Goal: Transaction & Acquisition: Purchase product/service

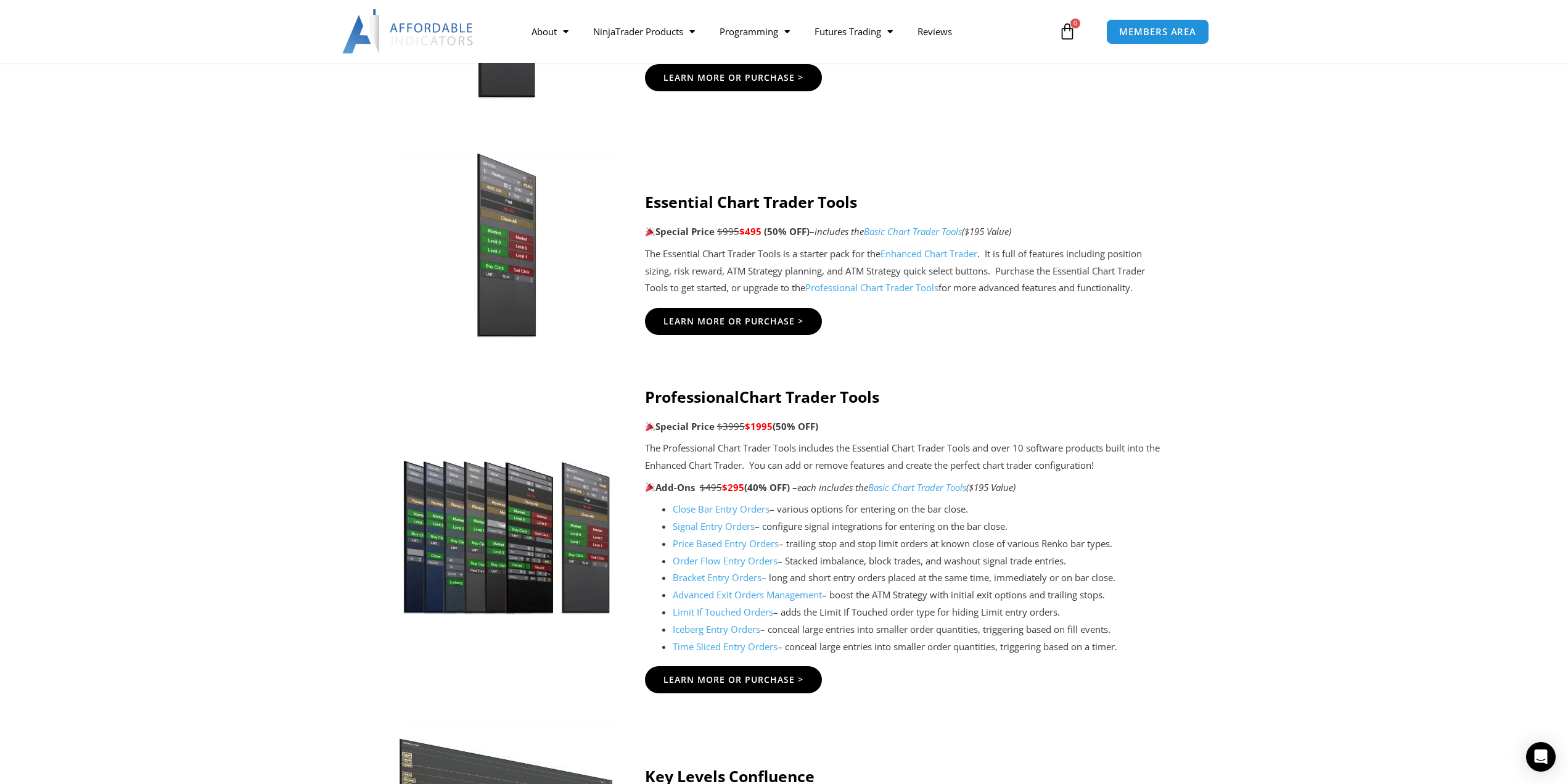
scroll to position [987, 0]
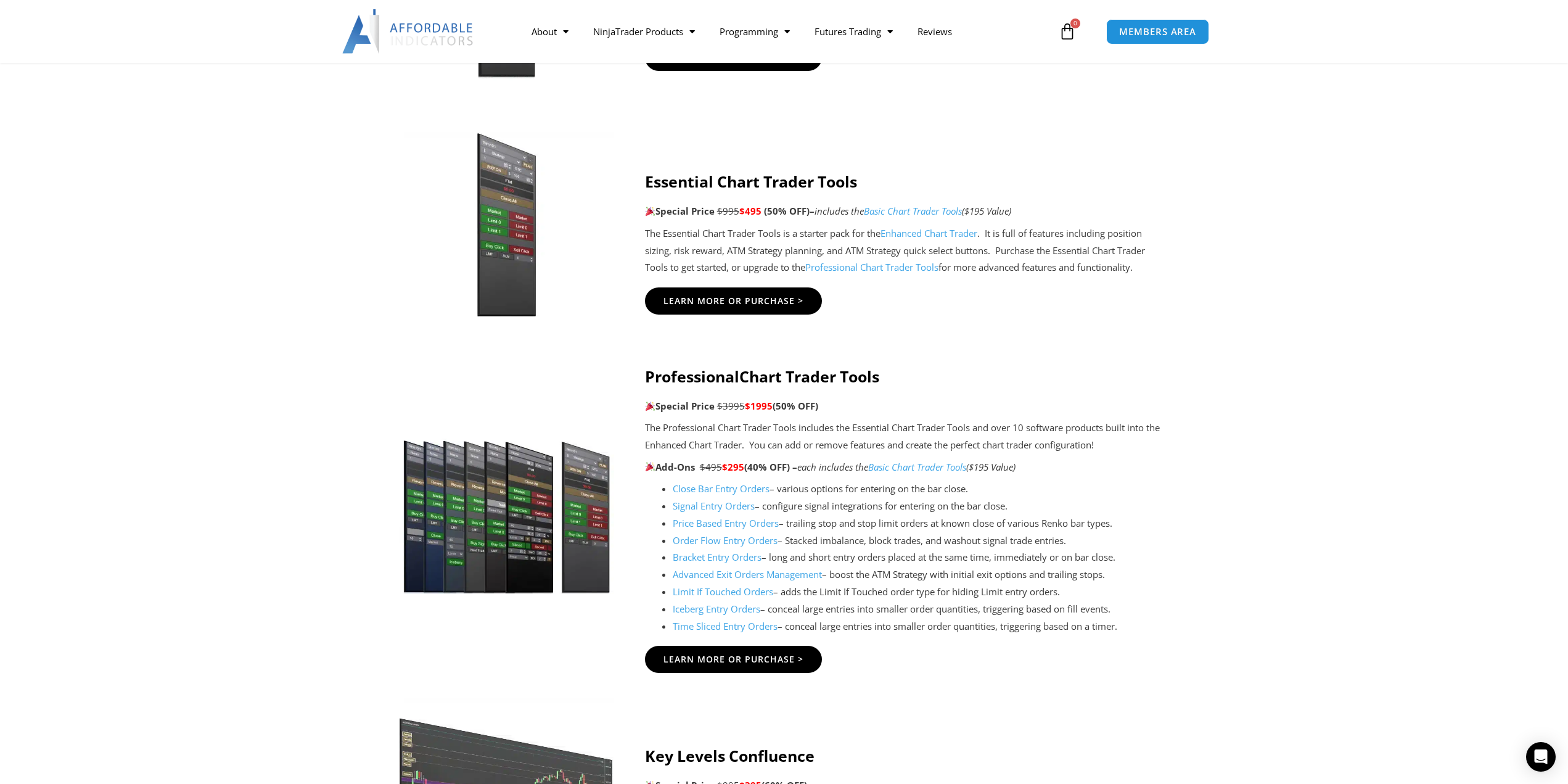
click at [689, 588] on link "Limit If Touched Orders" at bounding box center [723, 592] width 101 height 13
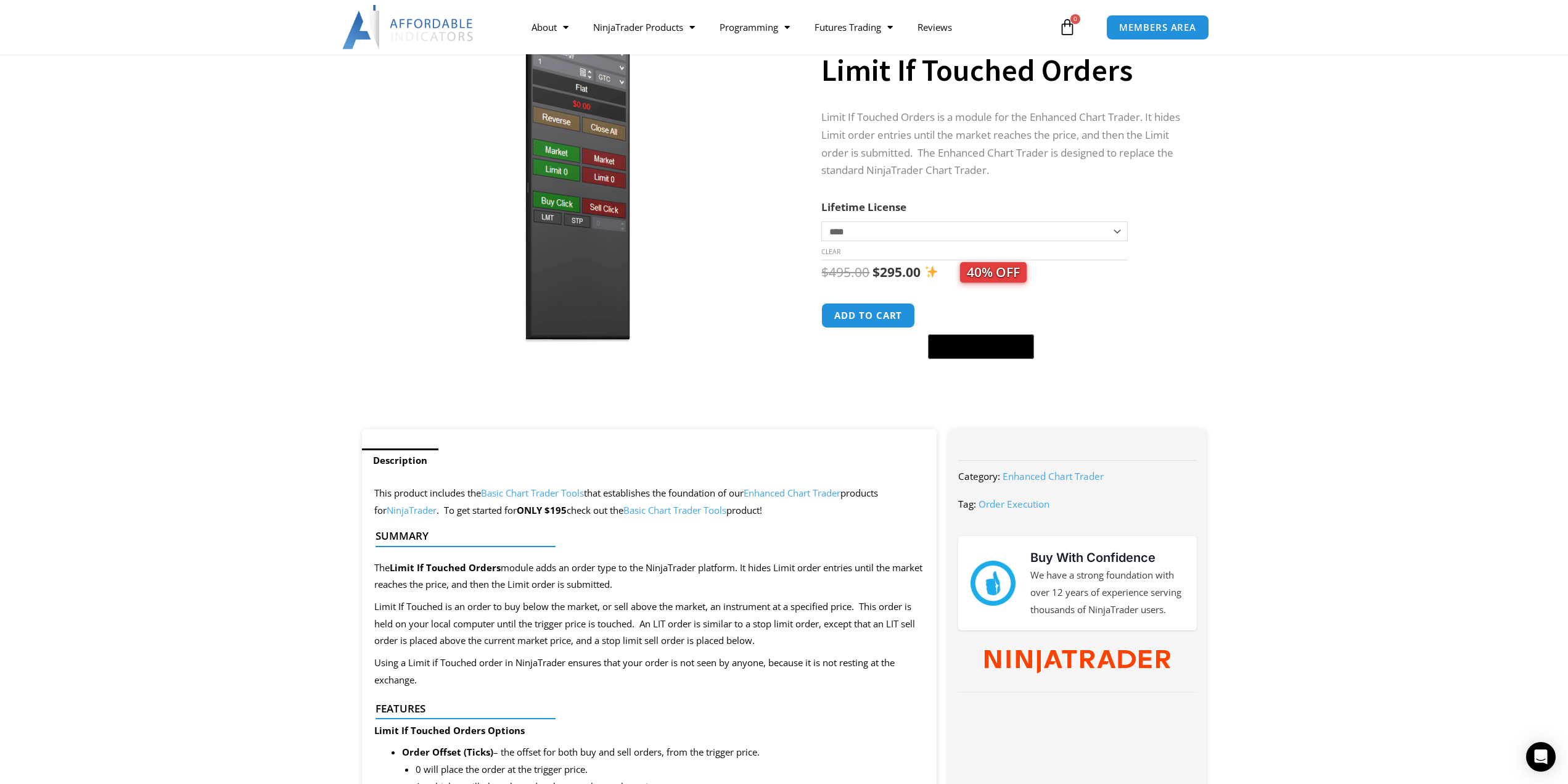
scroll to position [82, 0]
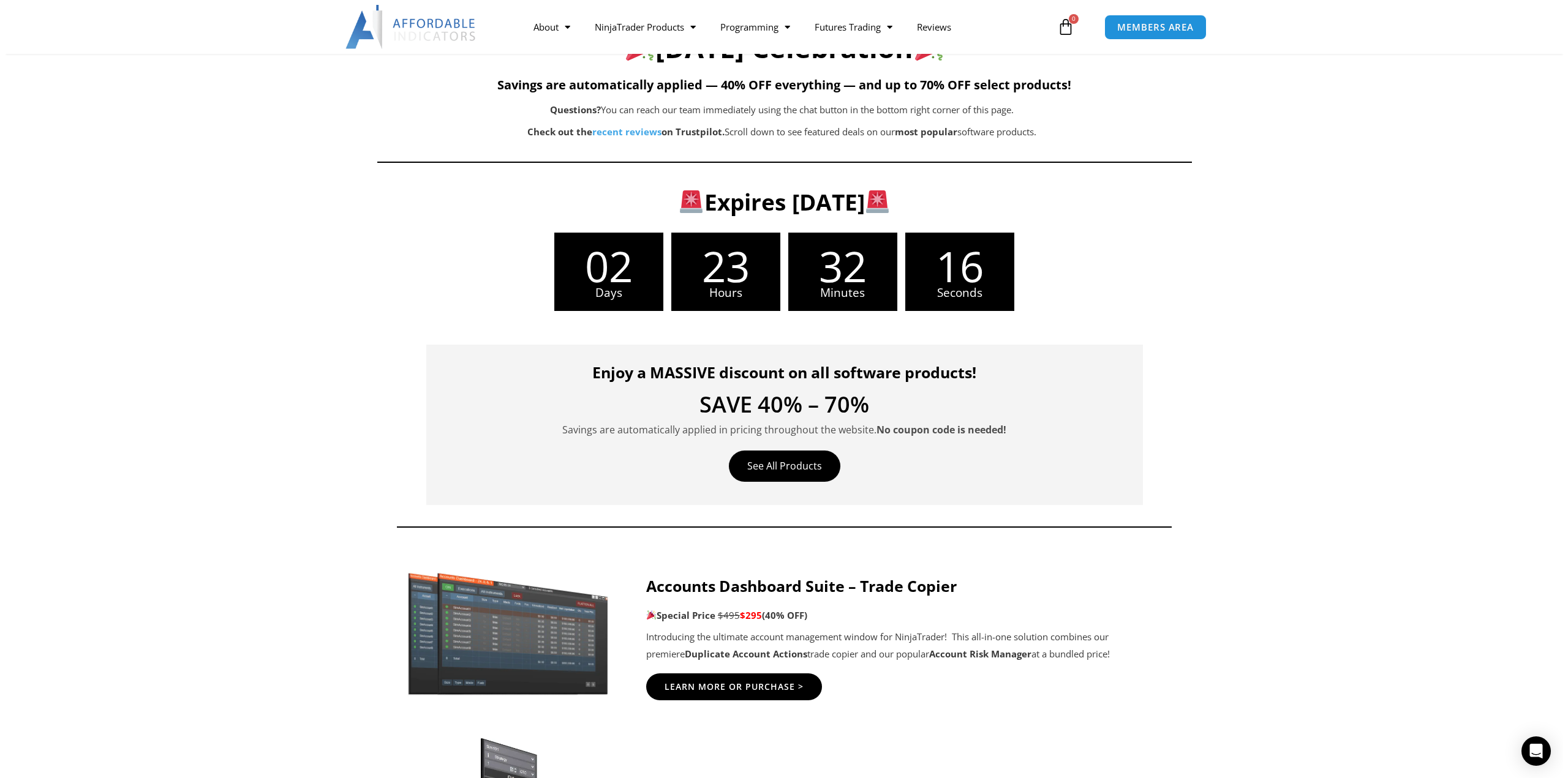
scroll to position [123, 0]
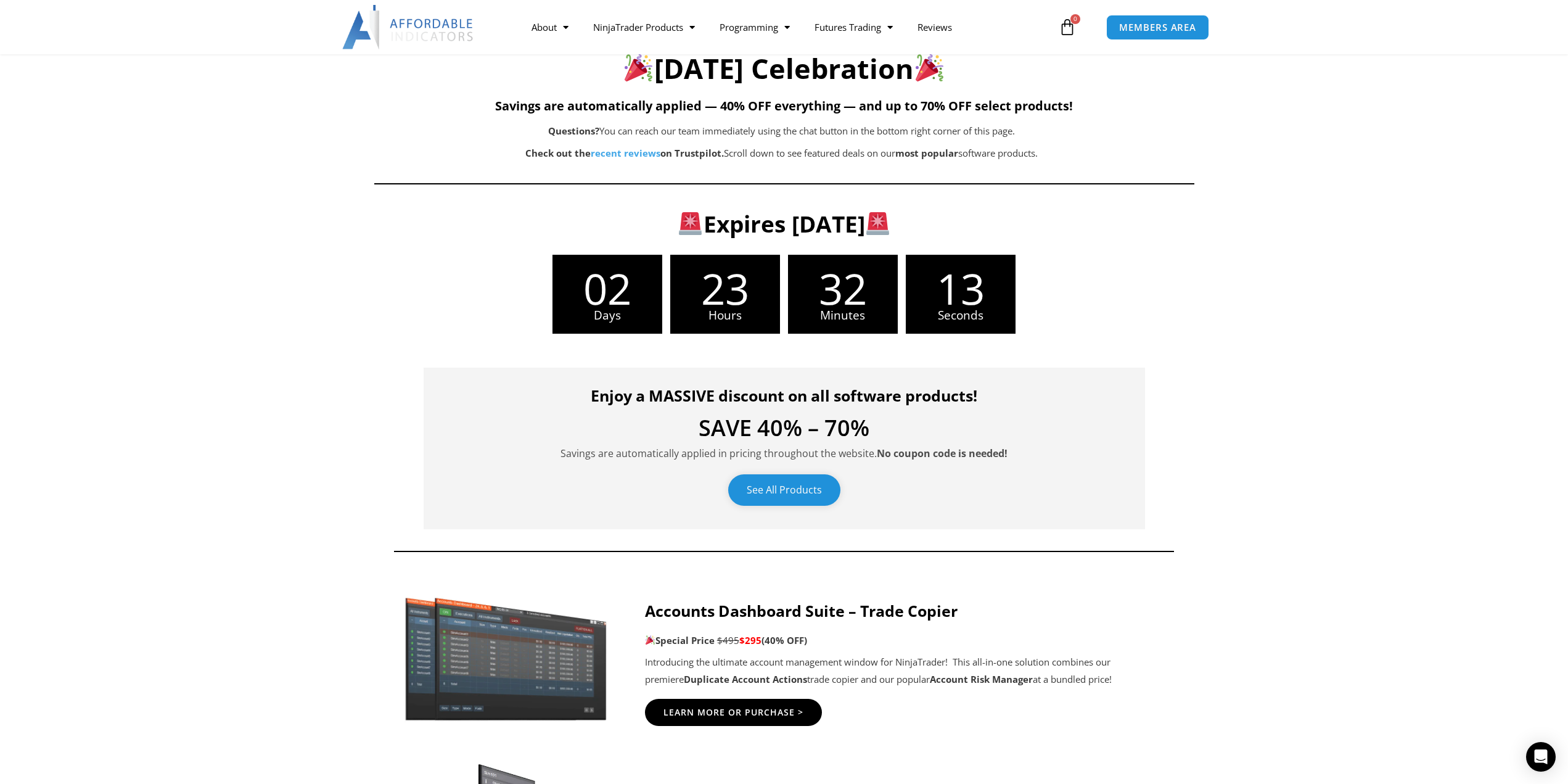
click at [809, 488] on link "See All Products" at bounding box center [784, 490] width 113 height 31
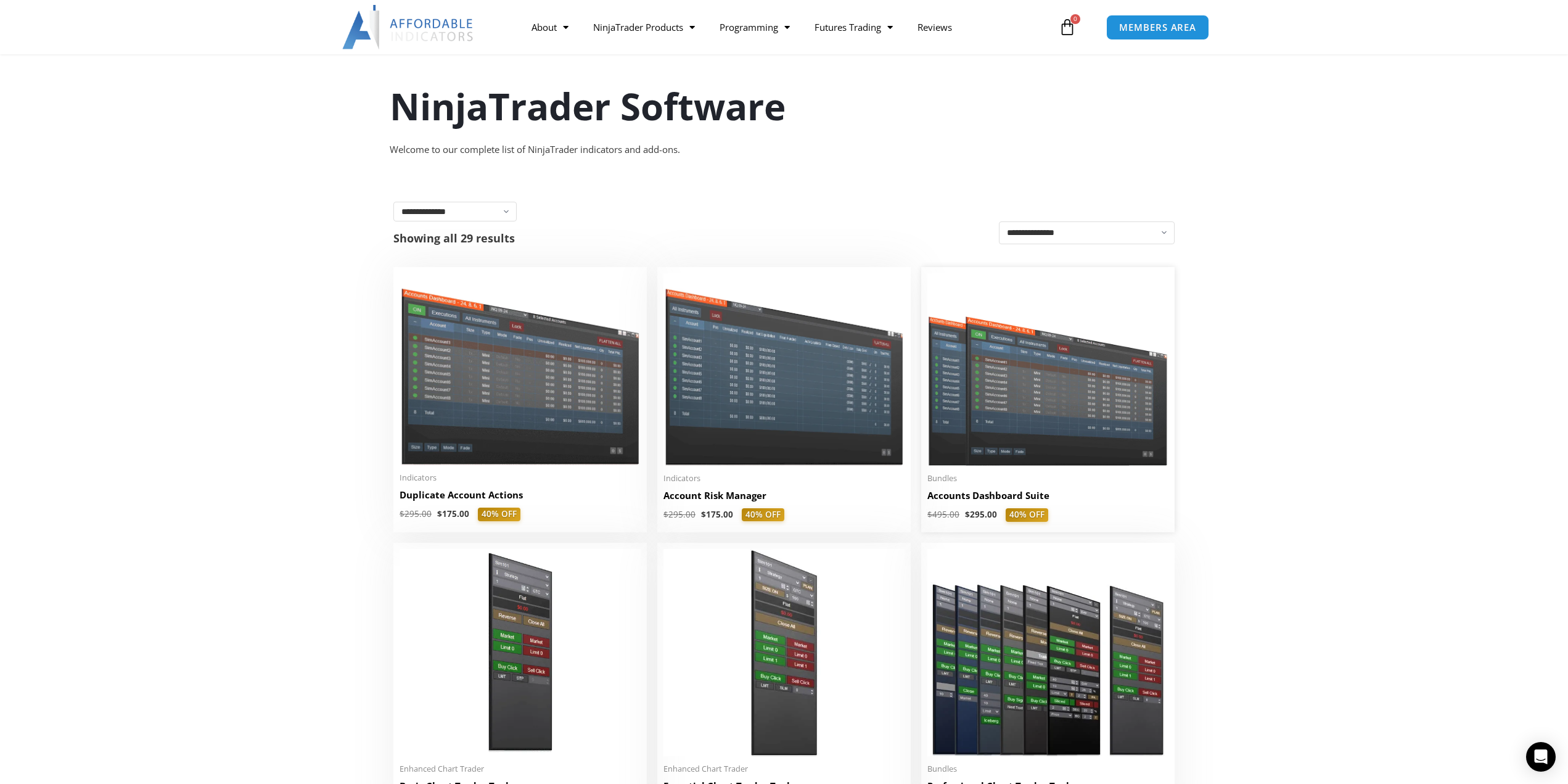
scroll to position [103, 0]
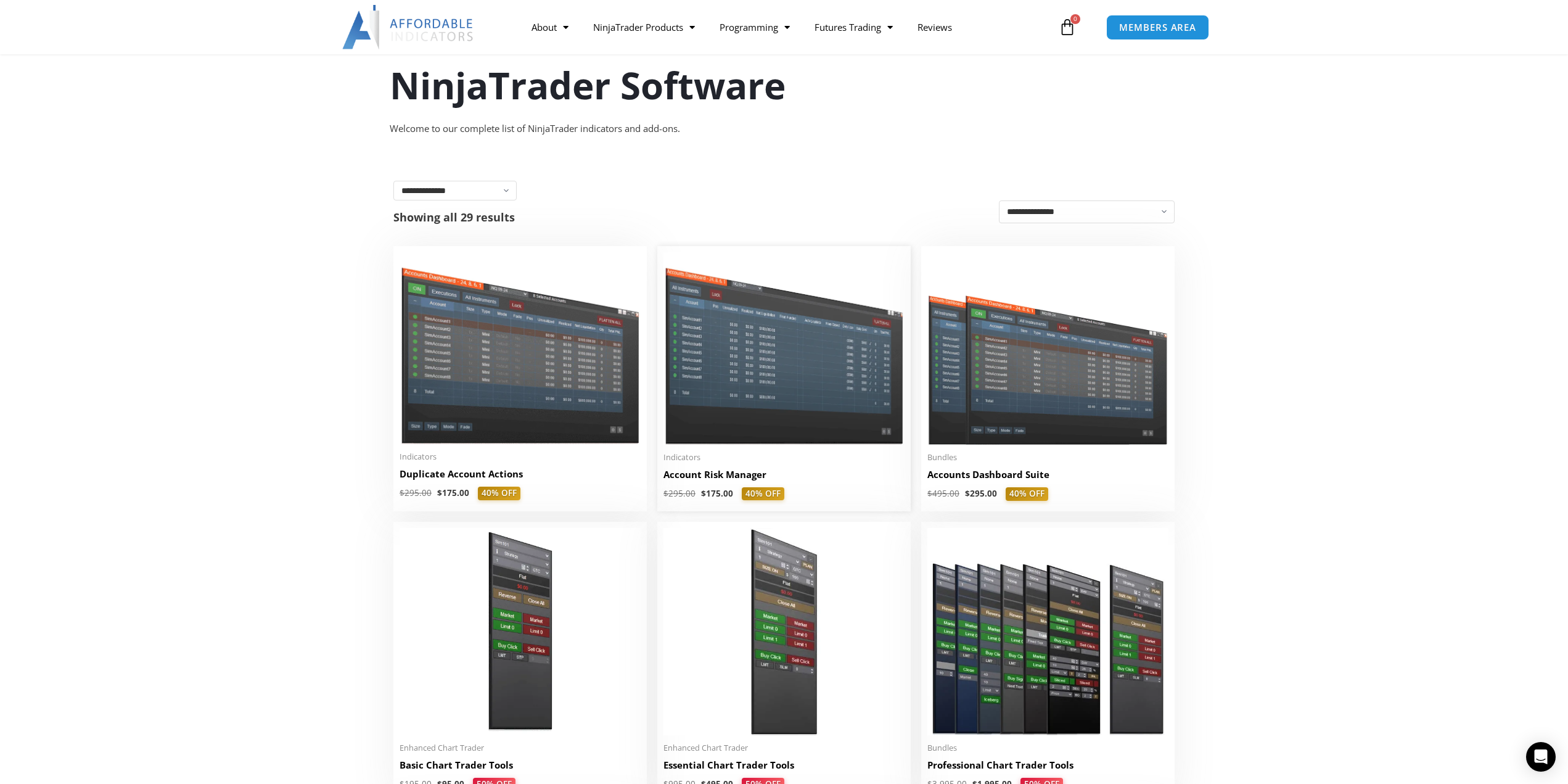
click at [748, 318] on img at bounding box center [784, 348] width 241 height 192
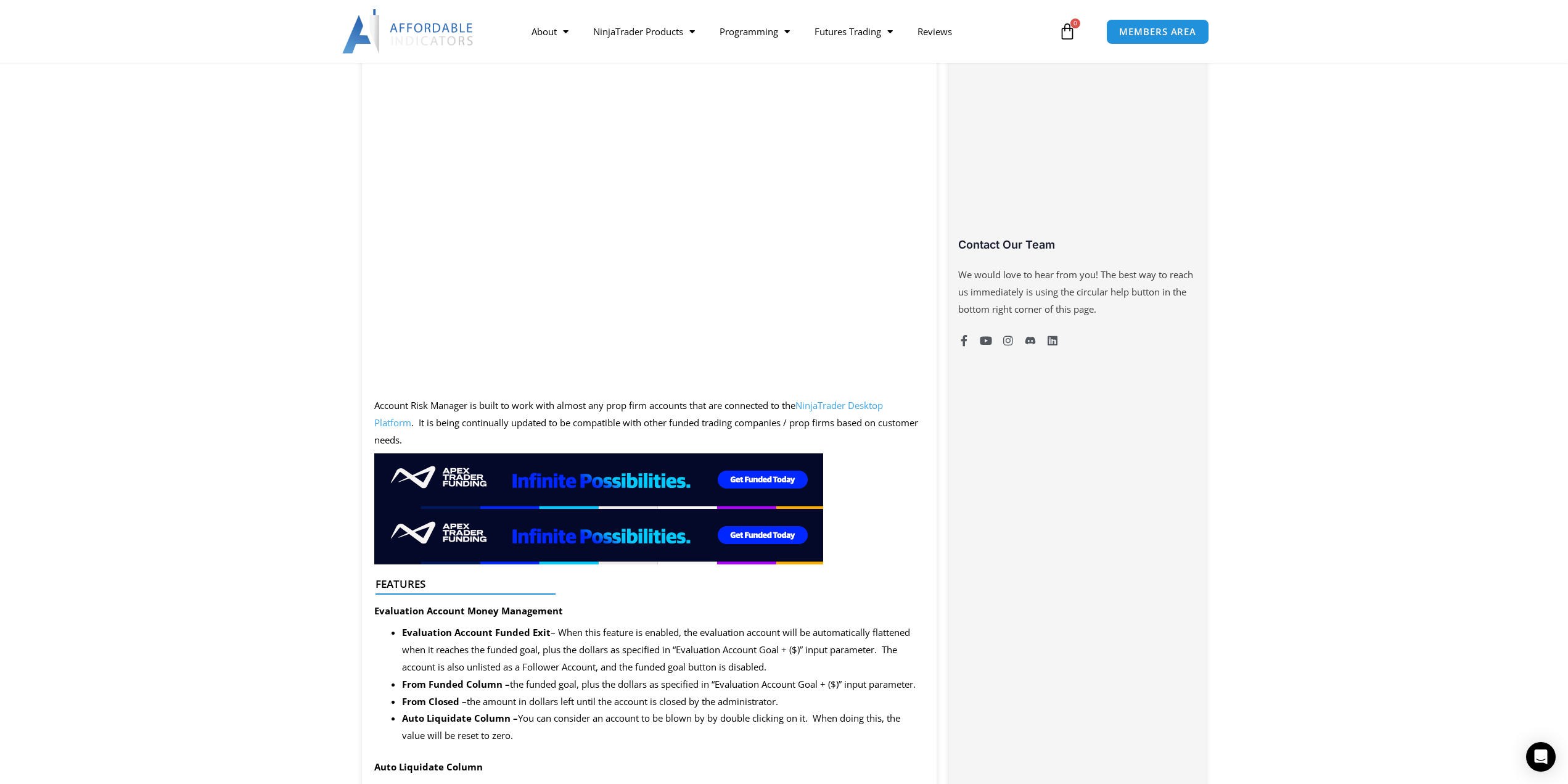
scroll to position [740, 0]
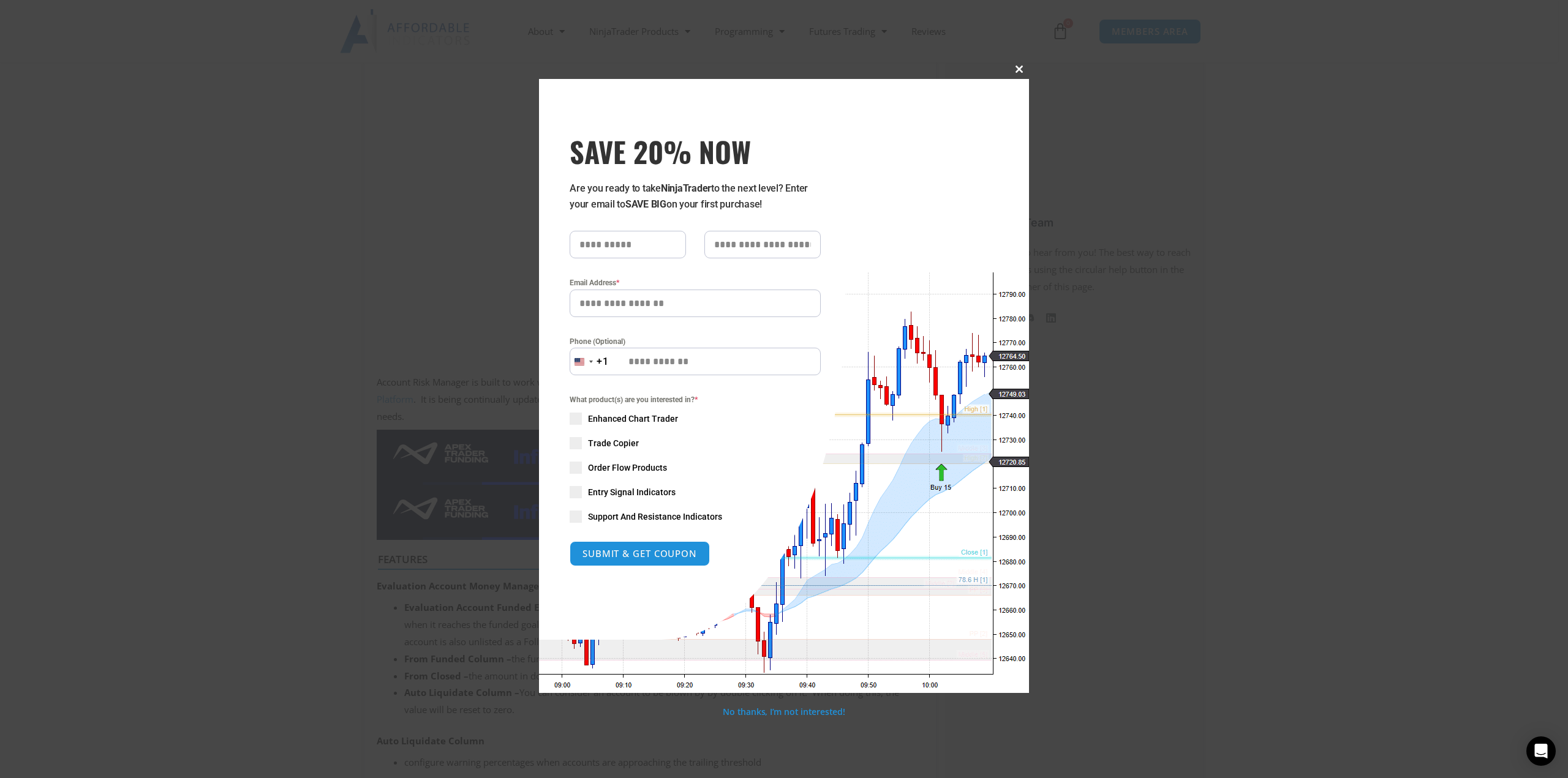
click at [1018, 68] on span at bounding box center [1019, 68] width 19 height 7
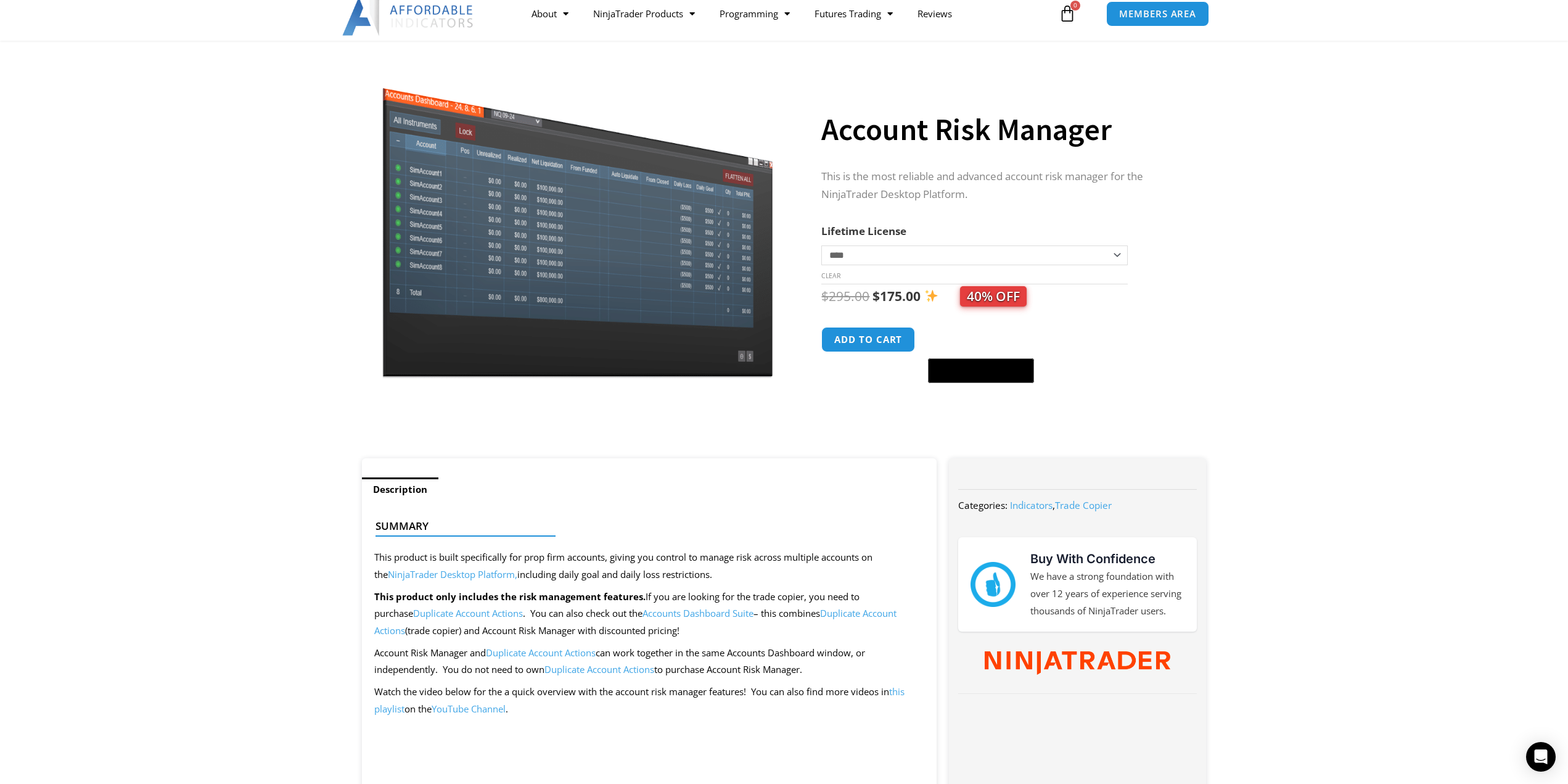
scroll to position [0, 0]
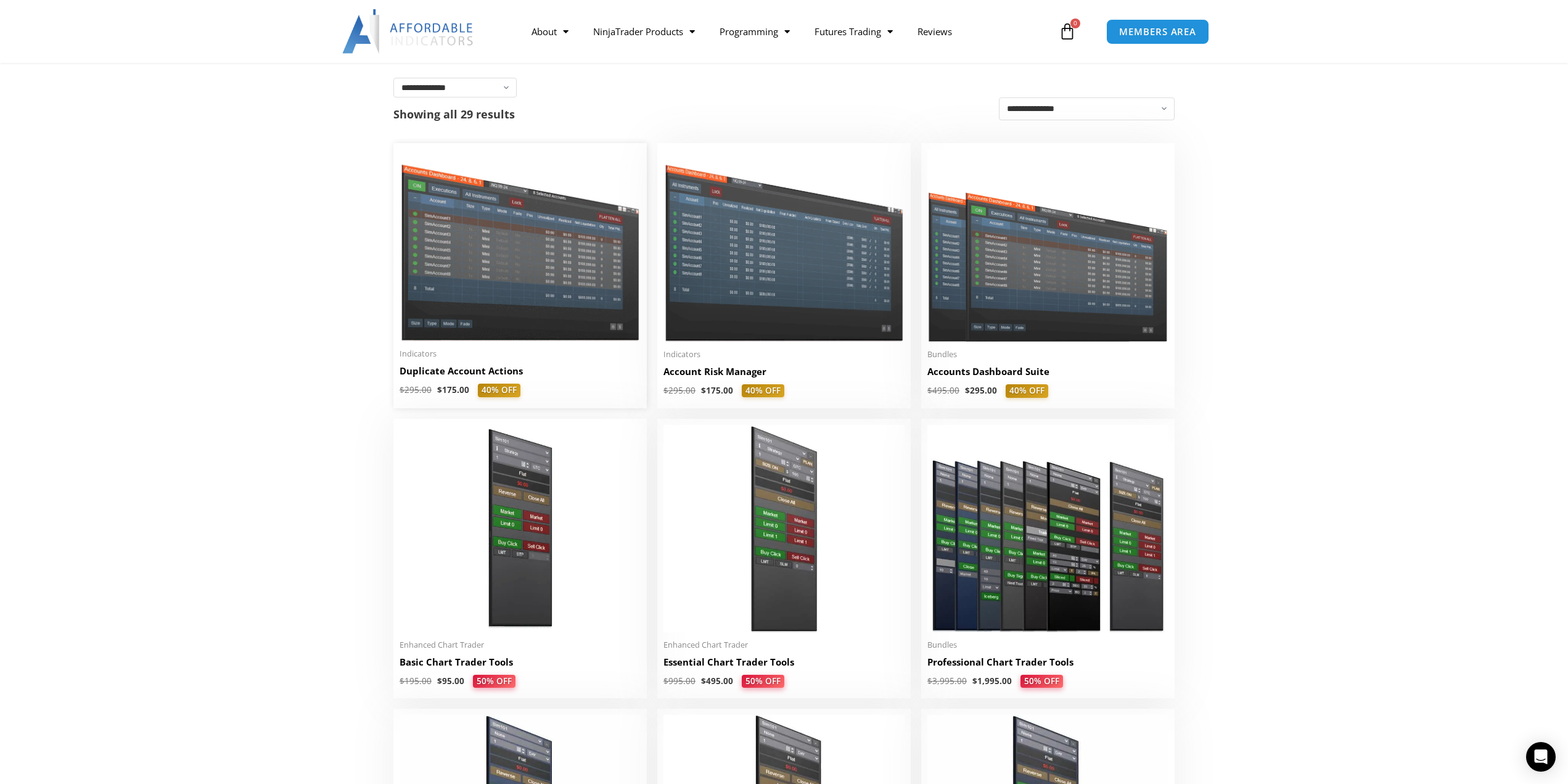
scroll to position [226, 0]
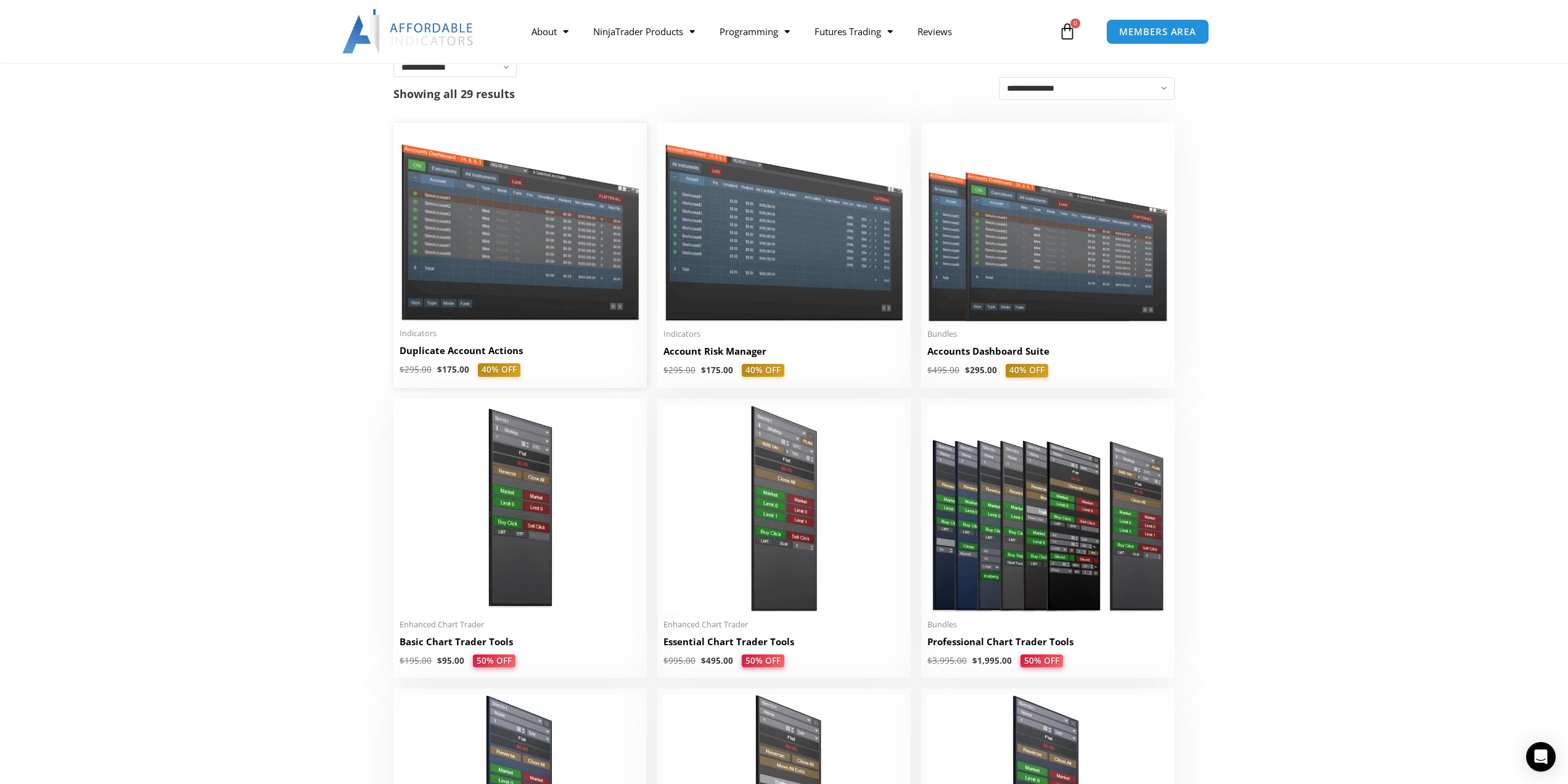
click at [490, 295] on img at bounding box center [520, 225] width 241 height 192
